Goal: Task Accomplishment & Management: Manage account settings

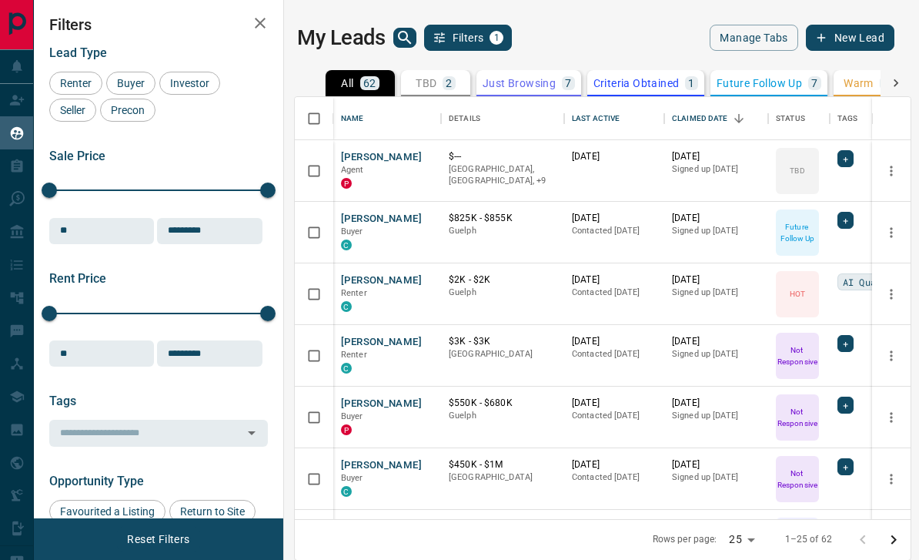
scroll to position [471, 616]
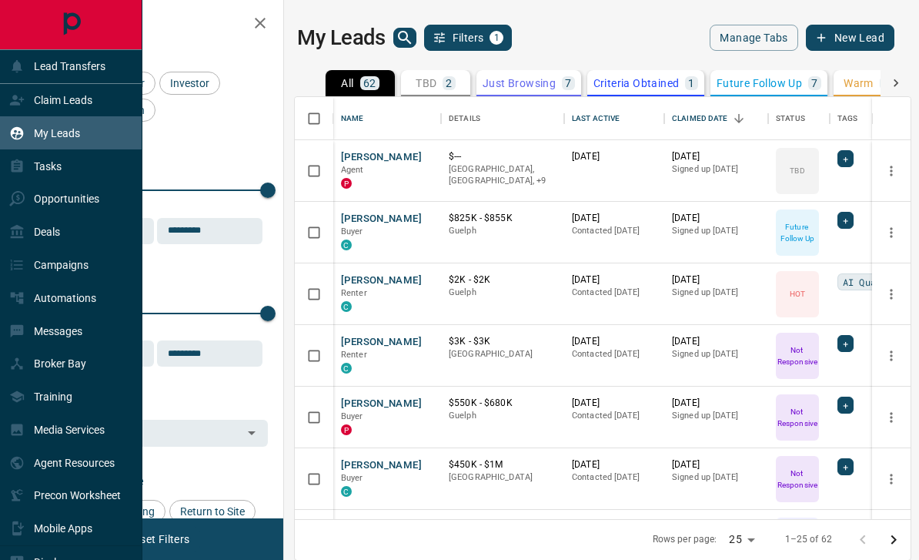
click at [12, 170] on icon at bounding box center [18, 165] width 12 height 13
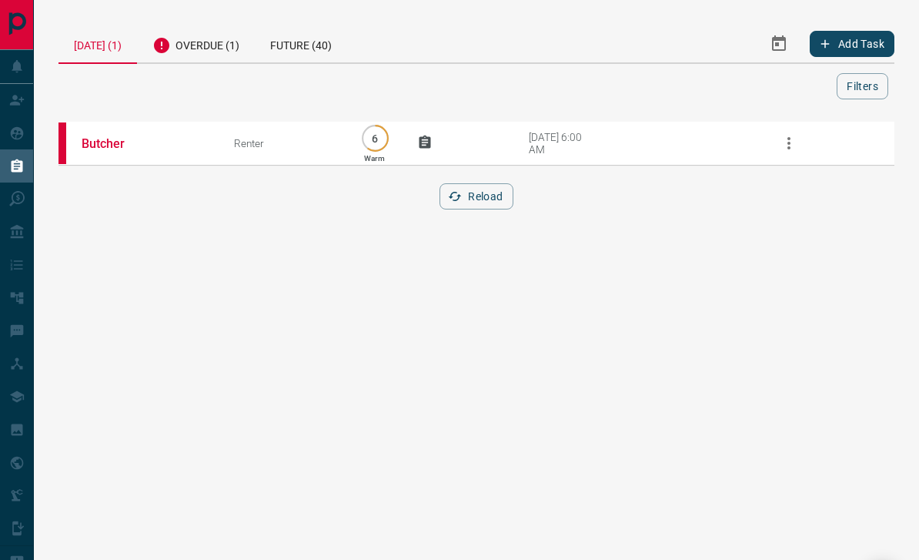
click at [436, 140] on td at bounding box center [438, 143] width 89 height 45
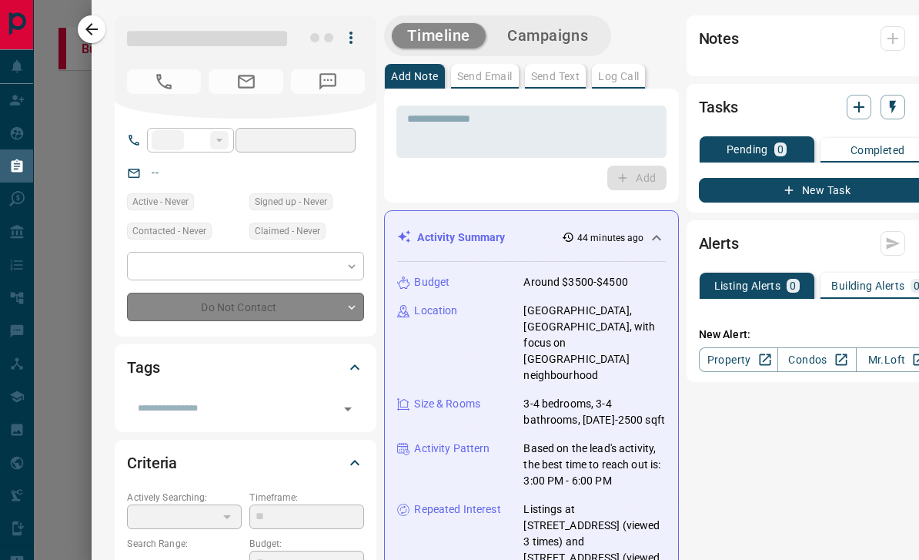
type input "**"
type input "**********"
type input "*"
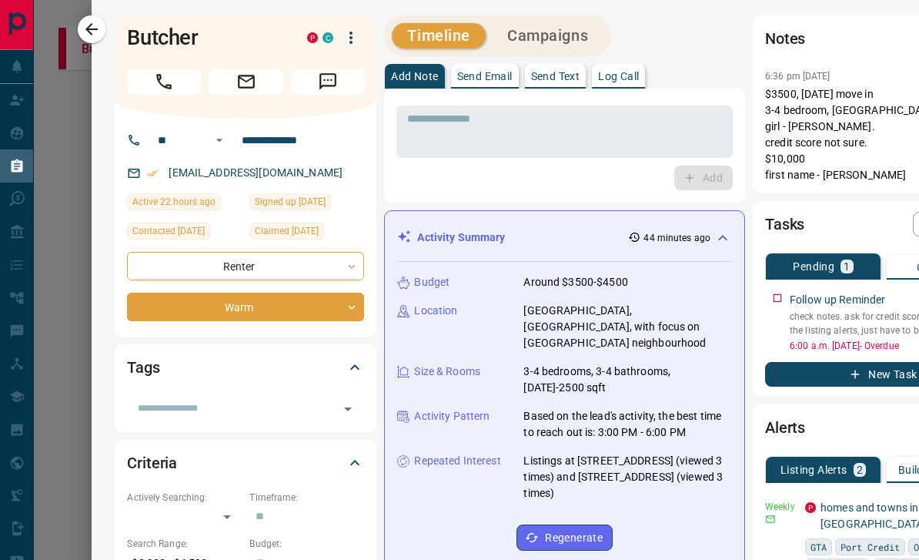
click at [96, 36] on icon "button" at bounding box center [91, 29] width 18 height 18
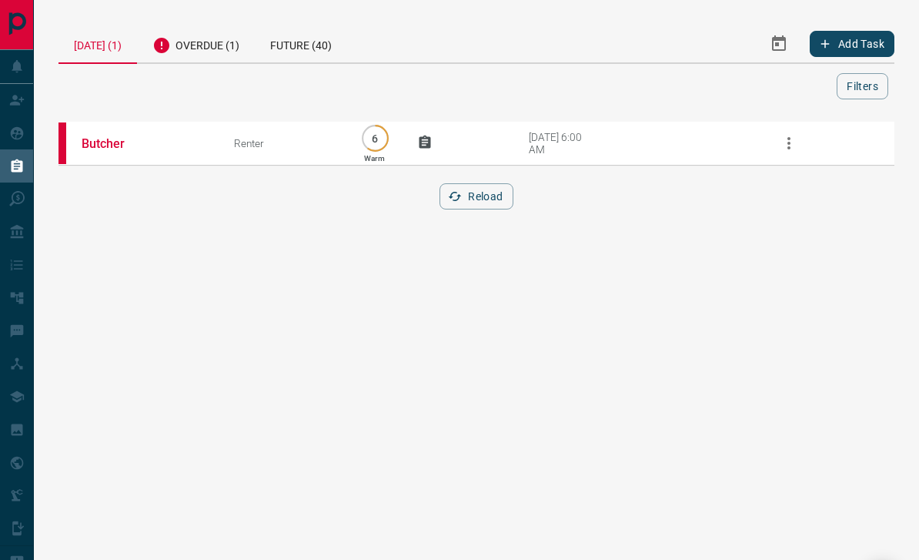
click at [216, 52] on div "Overdue (1)" at bounding box center [196, 44] width 118 height 38
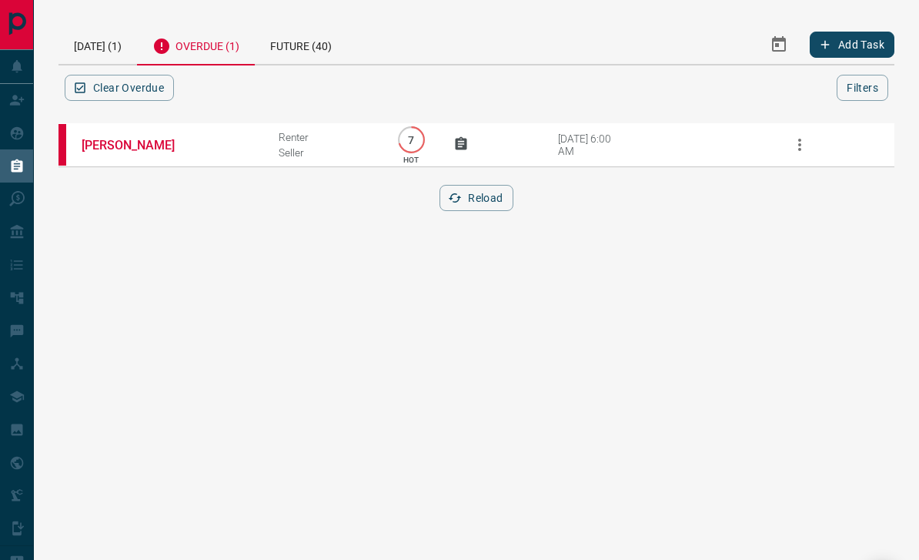
click at [97, 50] on div "[DATE] (1)" at bounding box center [97, 44] width 79 height 39
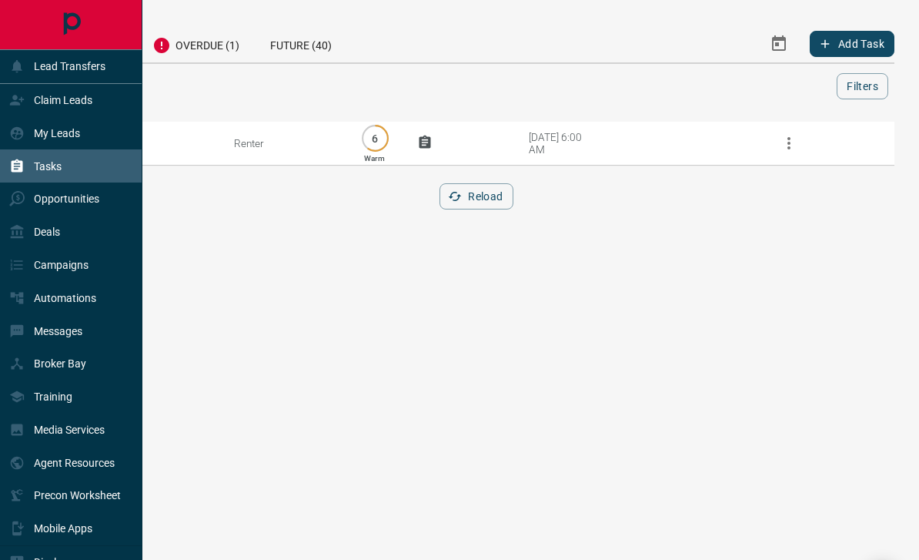
click at [15, 95] on icon at bounding box center [16, 99] width 15 height 15
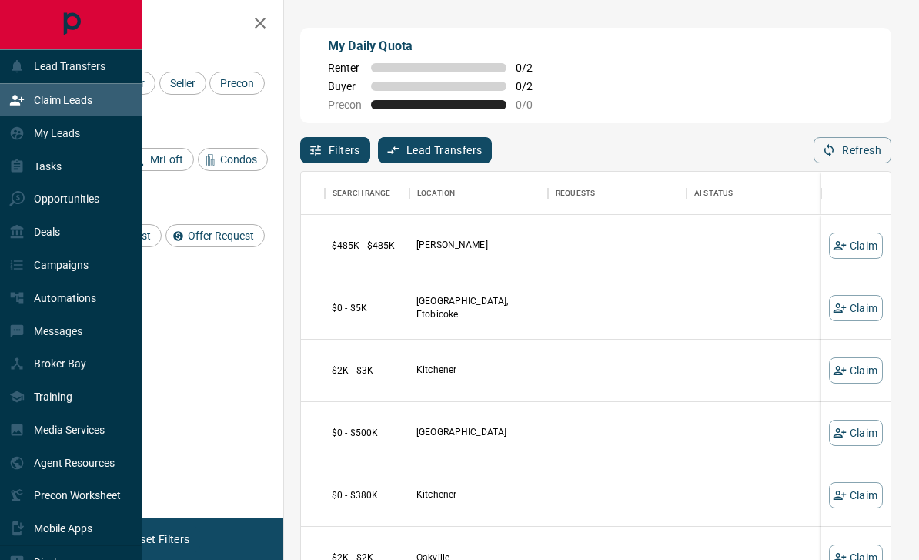
scroll to position [0, 324]
